Goal: Task Accomplishment & Management: Manage account settings

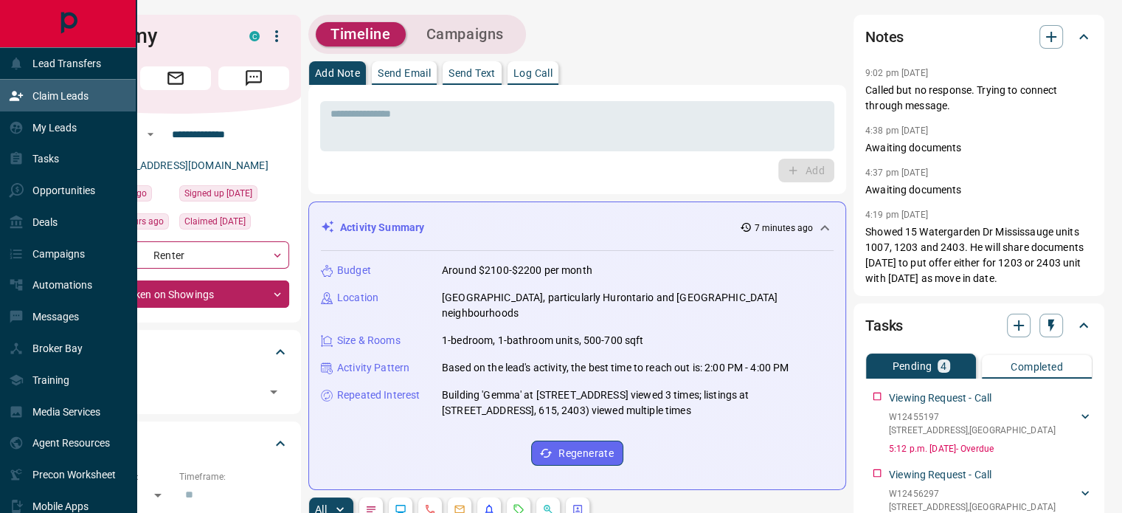
click at [65, 94] on p "Claim Leads" at bounding box center [60, 96] width 56 height 12
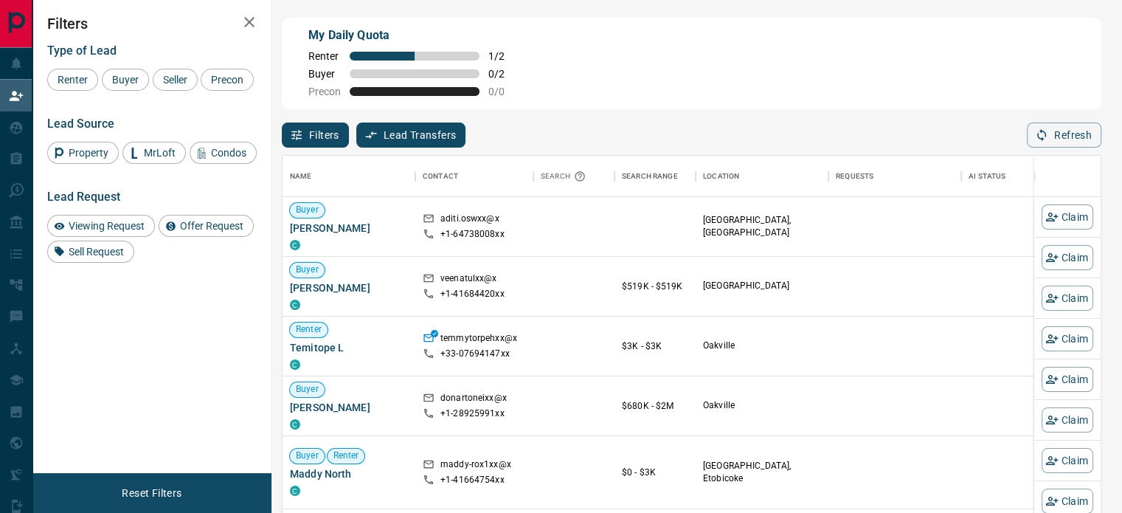
scroll to position [375, 806]
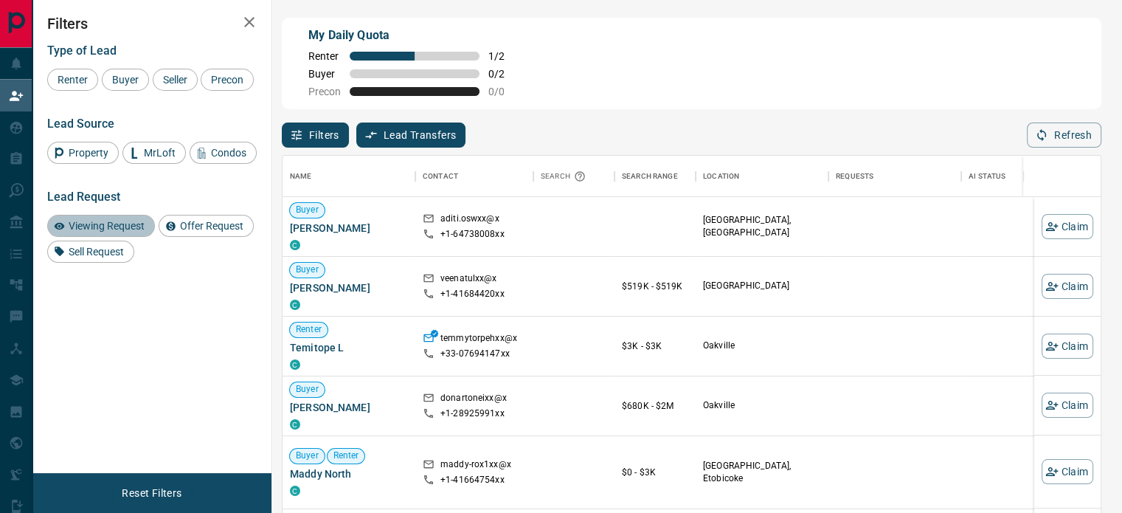
click at [125, 225] on span "Viewing Request" at bounding box center [106, 226] width 86 height 12
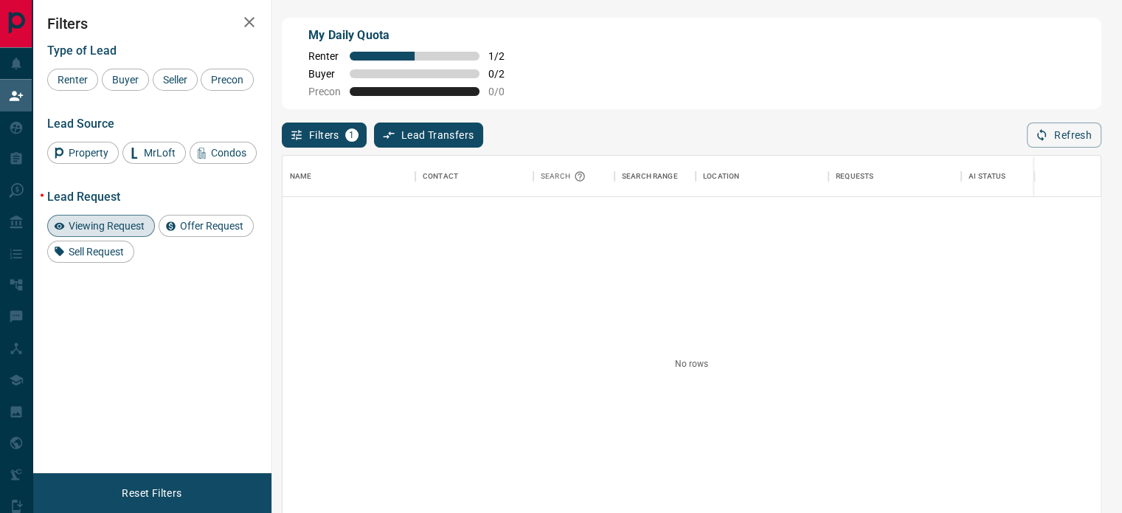
click at [132, 232] on div "Viewing Request" at bounding box center [101, 226] width 108 height 22
click at [212, 223] on span "Offer Request" at bounding box center [212, 226] width 74 height 12
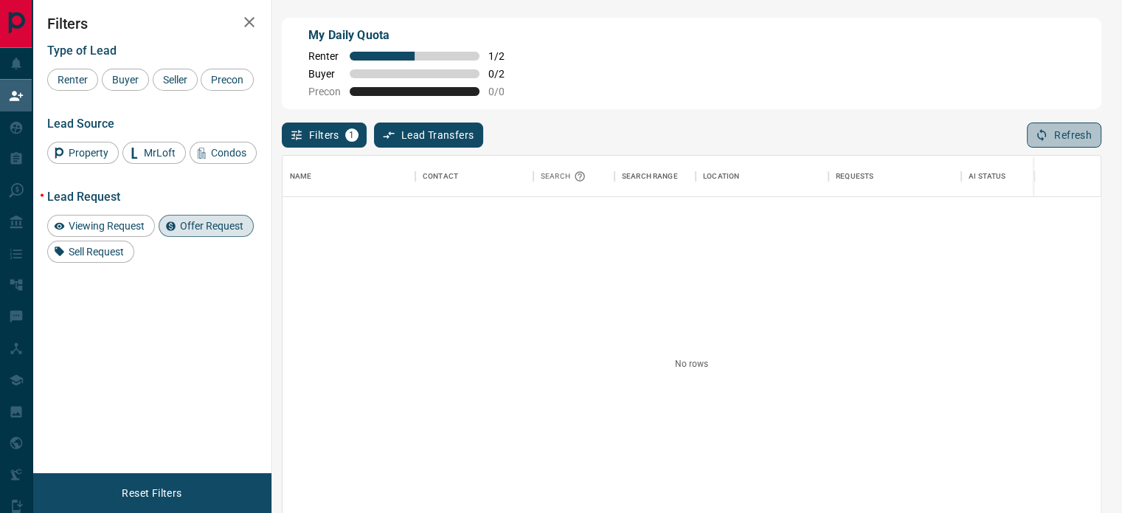
click at [1068, 129] on button "Refresh" at bounding box center [1064, 134] width 75 height 25
click at [213, 222] on span "Offer Request" at bounding box center [212, 226] width 74 height 12
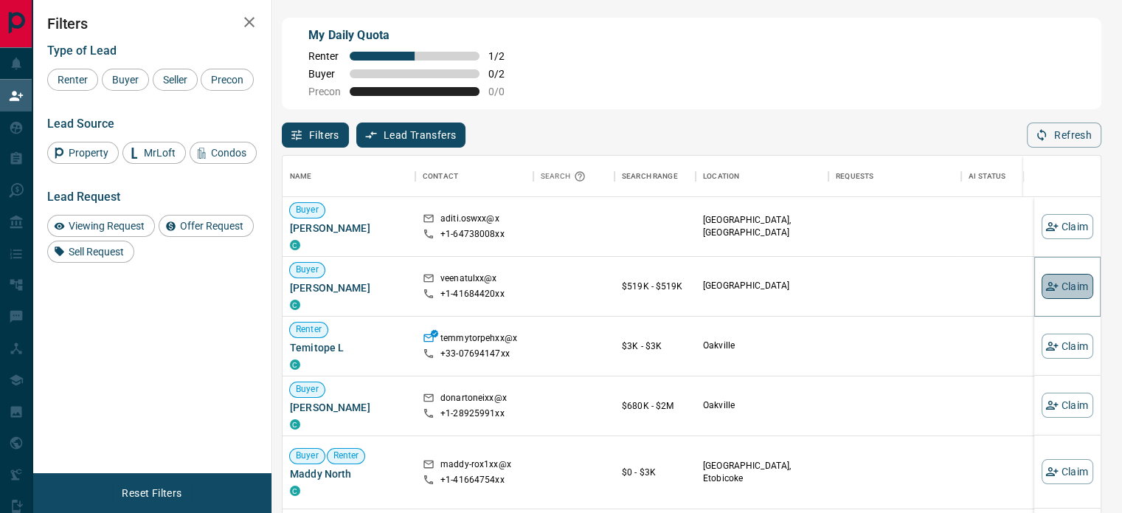
click at [1055, 283] on button "Claim" at bounding box center [1068, 286] width 52 height 25
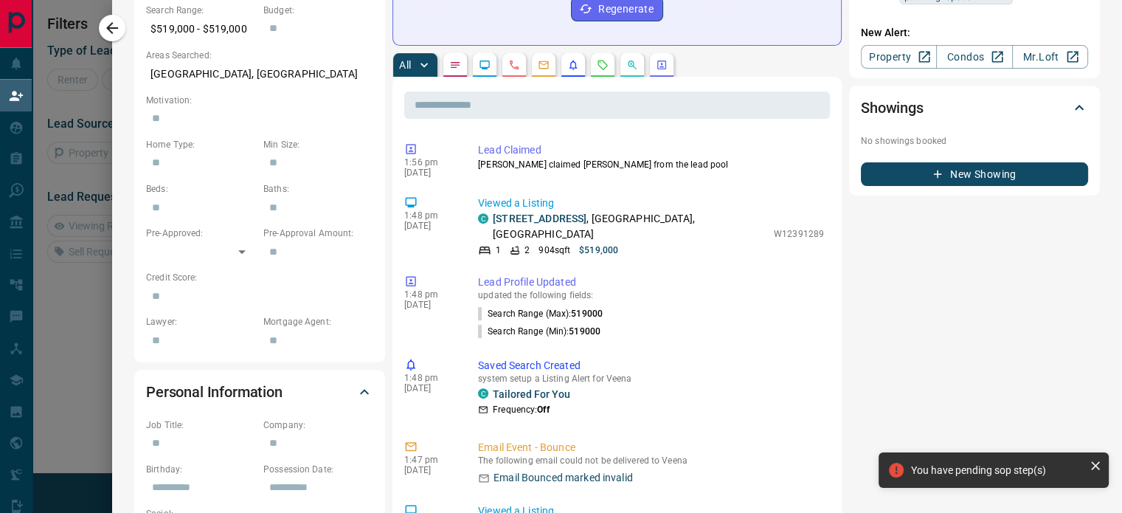
scroll to position [512, 0]
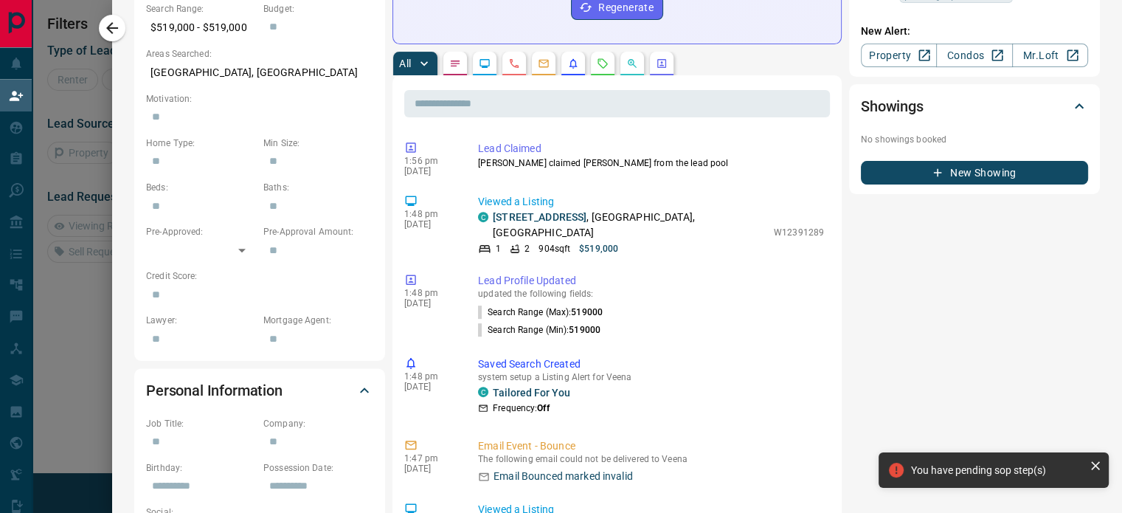
click at [1095, 467] on icon at bounding box center [1095, 465] width 15 height 15
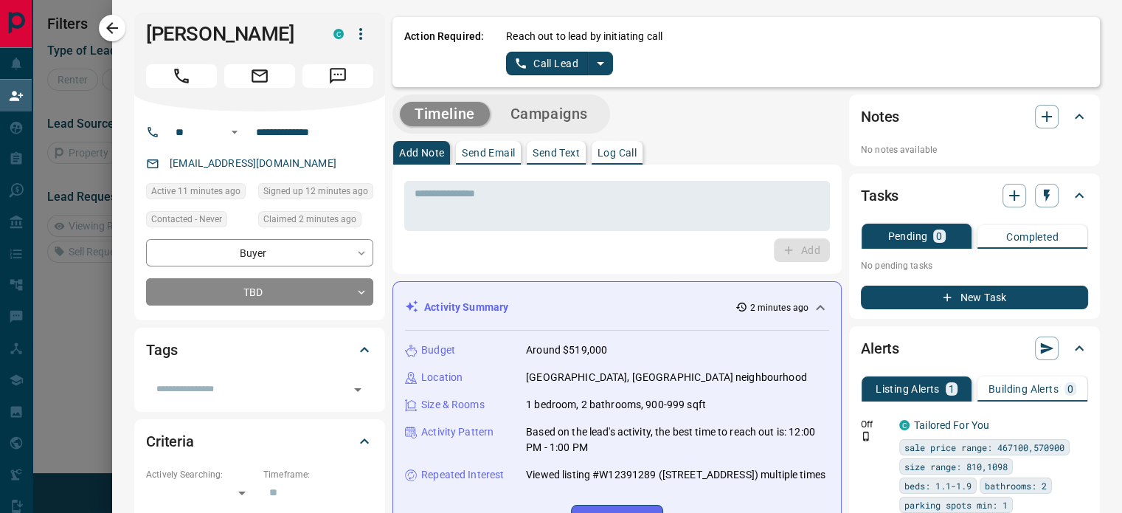
scroll to position [0, 0]
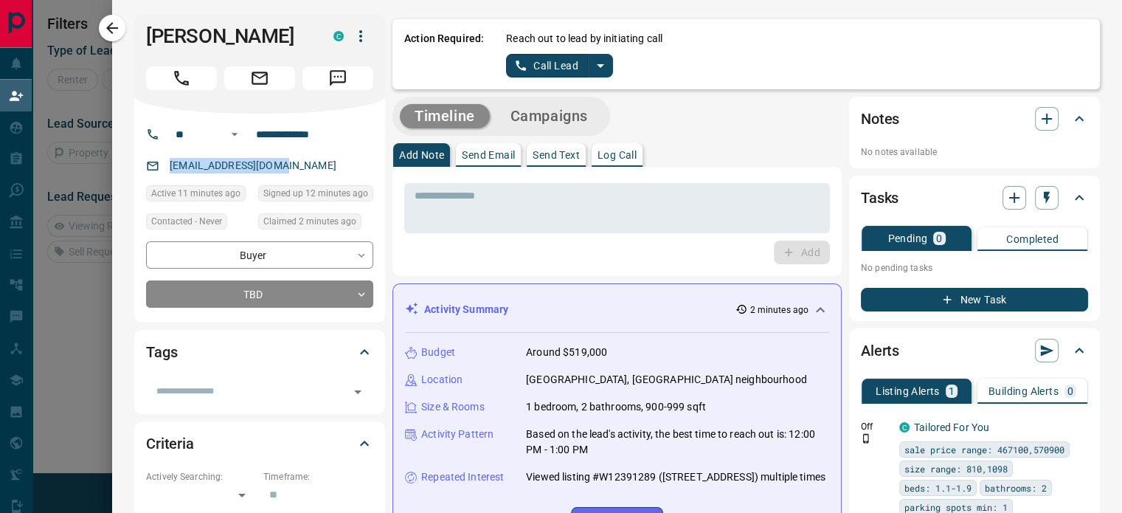
drag, startPoint x: 269, startPoint y: 165, endPoint x: 159, endPoint y: 170, distance: 110.0
click at [165, 170] on p "[EMAIL_ADDRESS][DOMAIN_NAME]" at bounding box center [253, 165] width 176 height 24
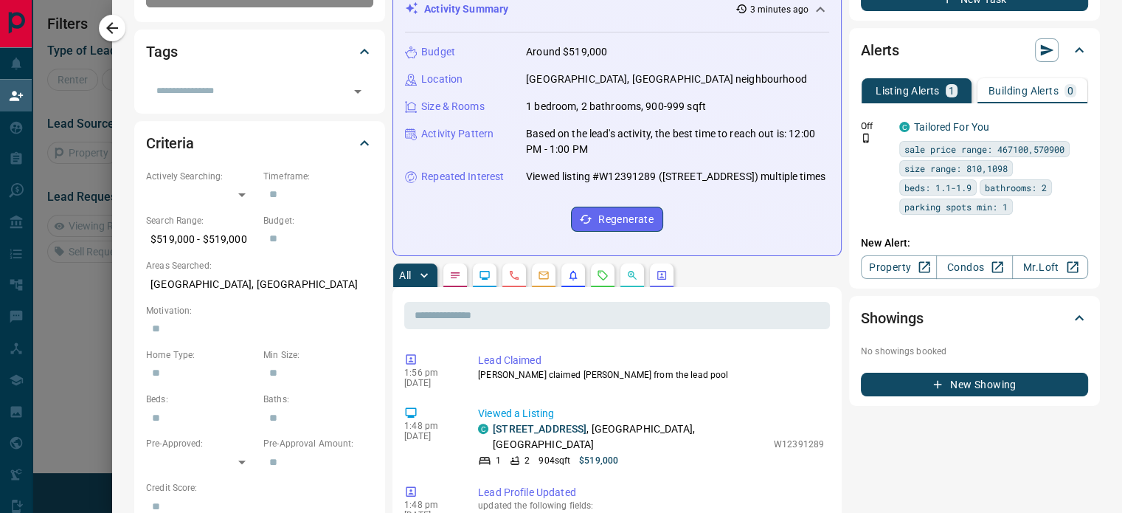
scroll to position [302, 0]
